Goal: Check status: Check status

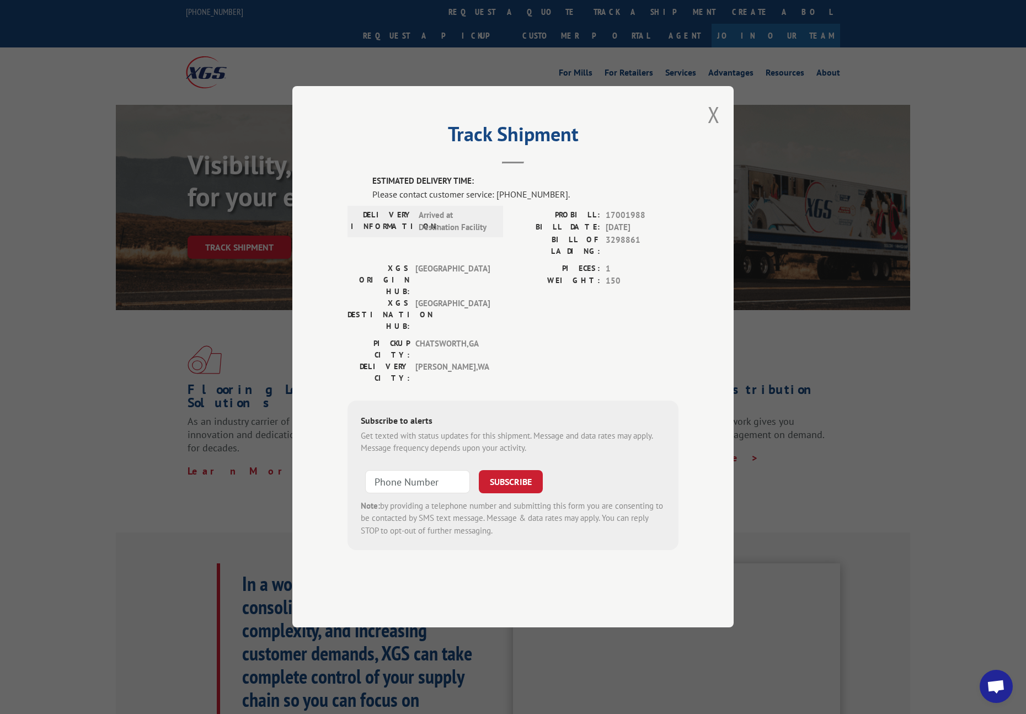
click at [518, 275] on label "PIECES:" at bounding box center [556, 269] width 87 height 13
click at [628, 222] on span "17001988" at bounding box center [642, 215] width 73 height 13
copy span "17001988"
click at [717, 129] on button "Close modal" at bounding box center [714, 114] width 12 height 29
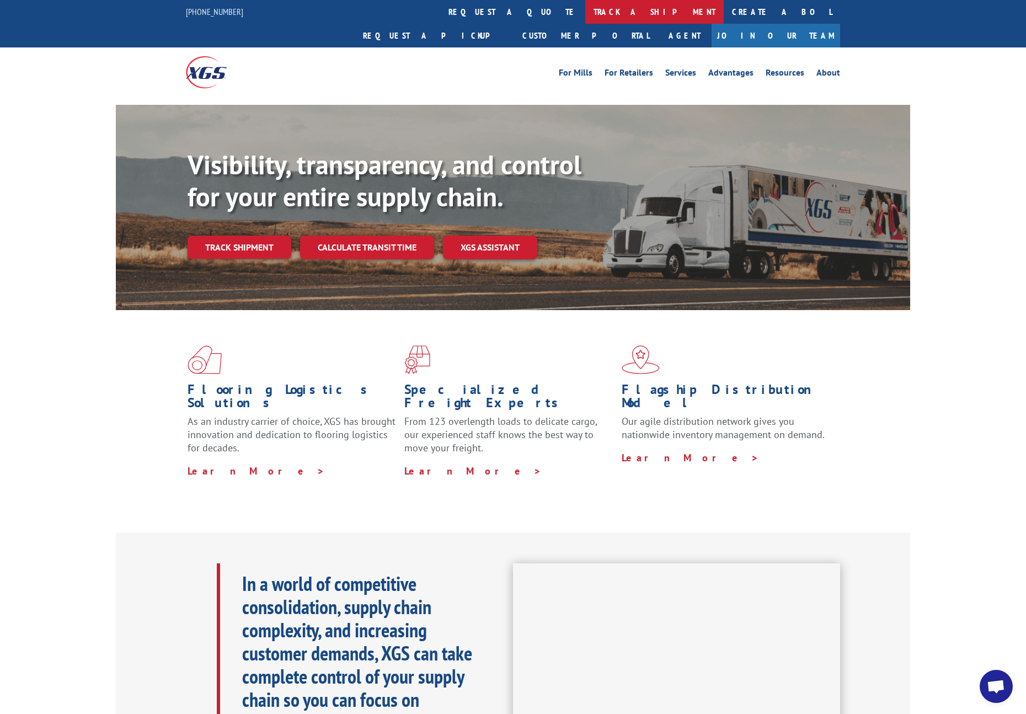
click at [585, 11] on link "track a shipment" at bounding box center [654, 12] width 138 height 24
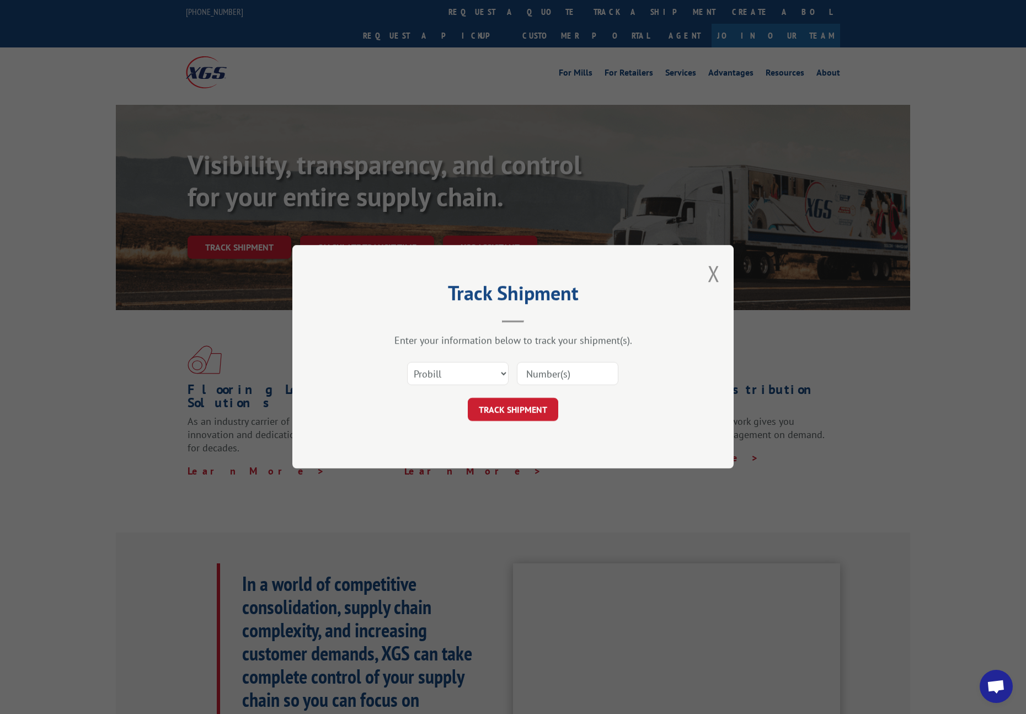
click at [547, 371] on input at bounding box center [567, 373] width 101 height 23
type input "17001988"
click at [538, 404] on button "TRACK SHIPMENT" at bounding box center [513, 409] width 90 height 23
